Goal: Navigation & Orientation: Find specific page/section

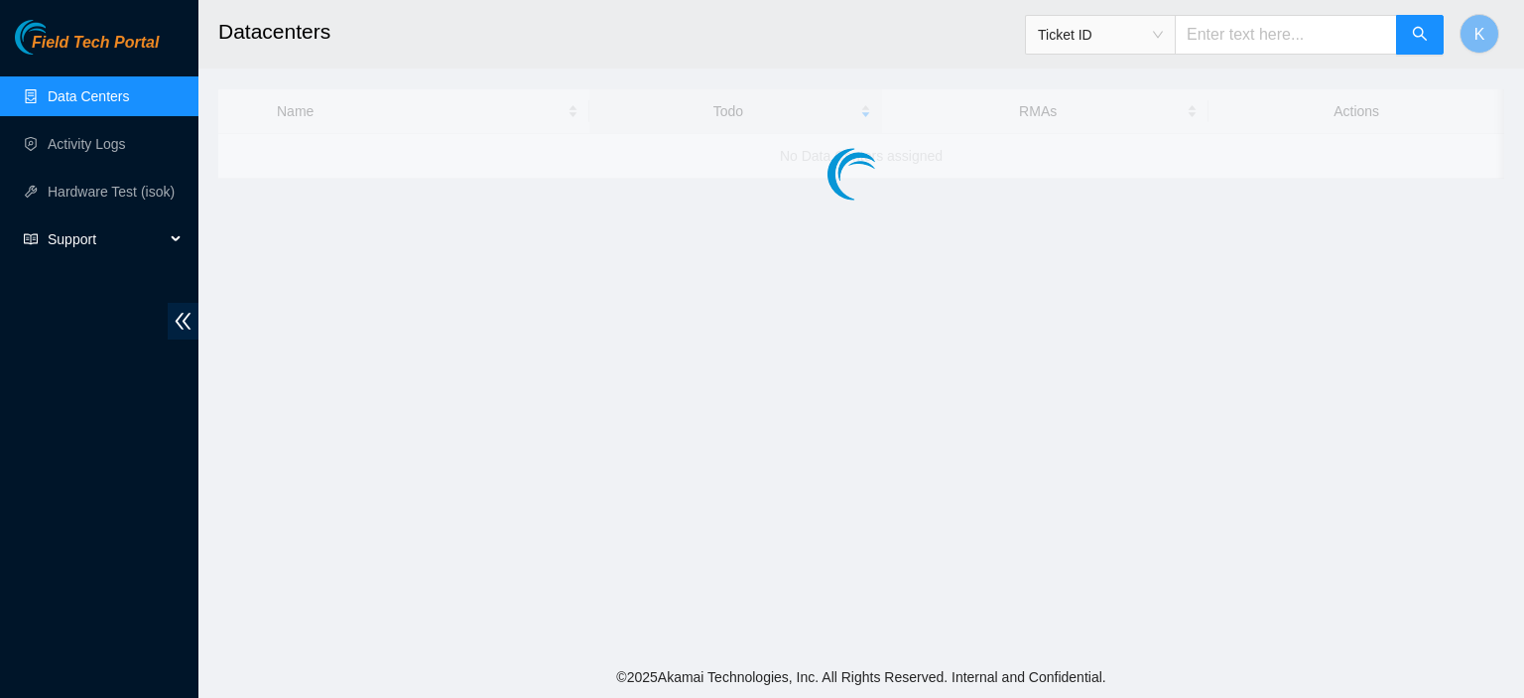
click at [103, 252] on span "Support" at bounding box center [106, 239] width 117 height 40
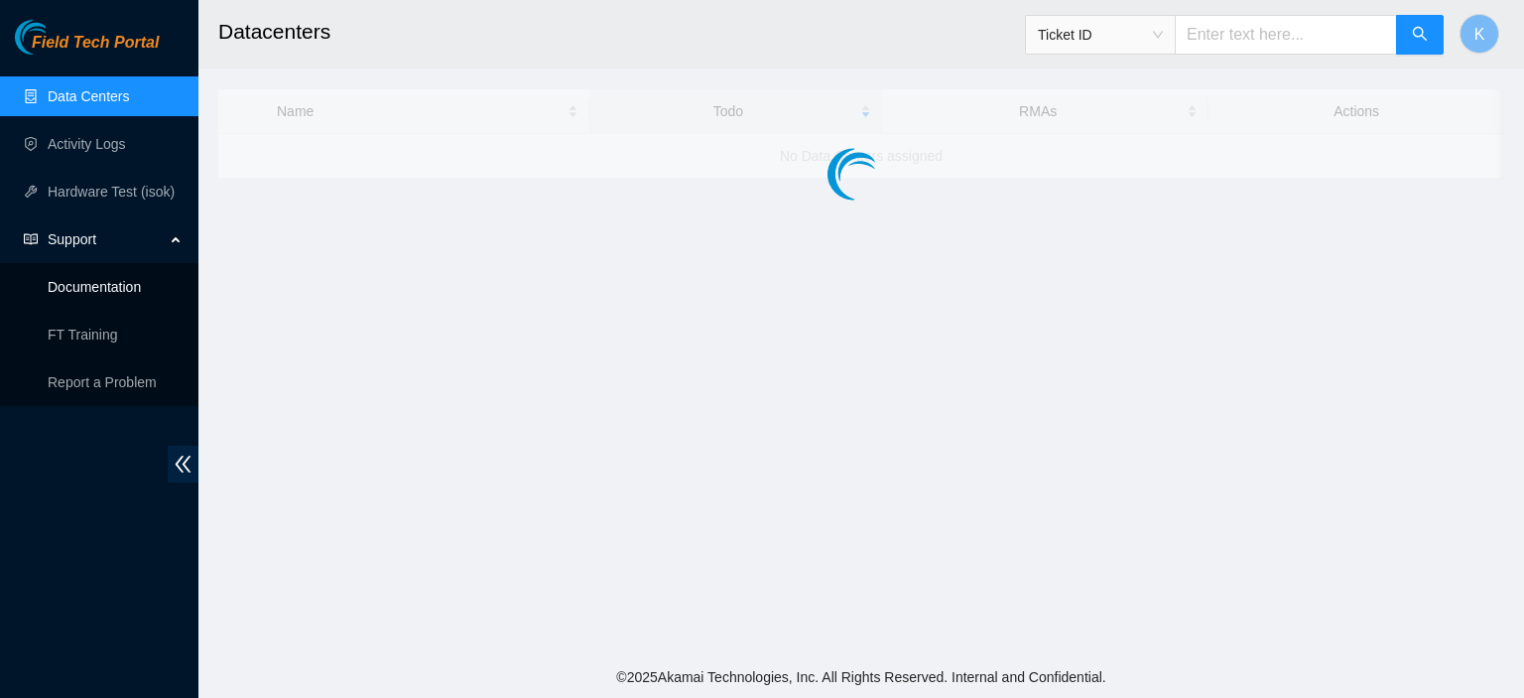
click at [102, 280] on link "Documentation" at bounding box center [94, 287] width 93 height 16
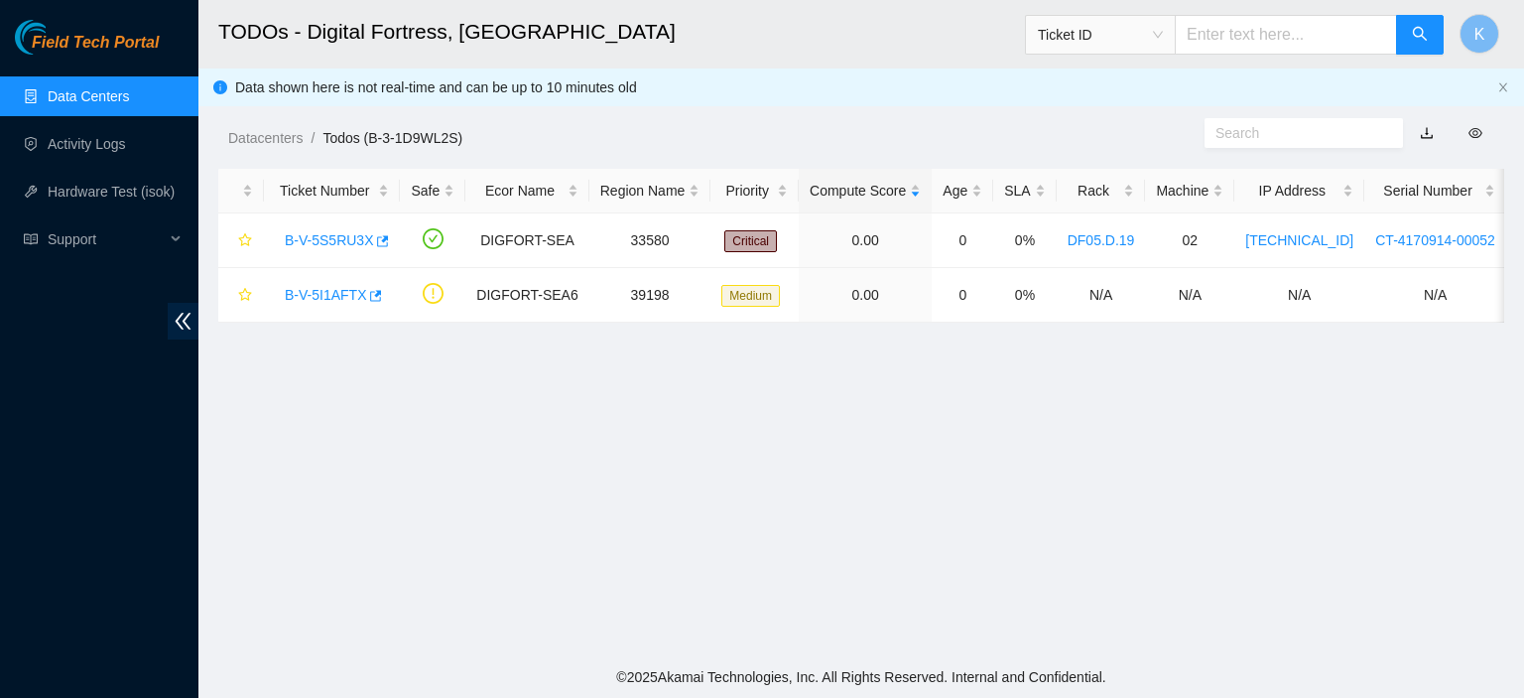
scroll to position [441, 0]
